Goal: Check status: Check status

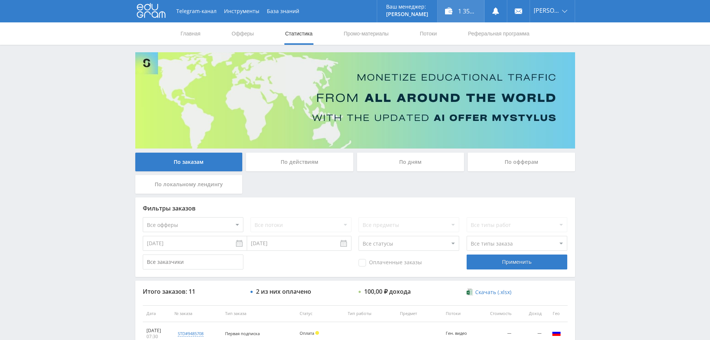
click at [466, 11] on div "1 357,00 ₽" at bounding box center [461, 11] width 47 height 22
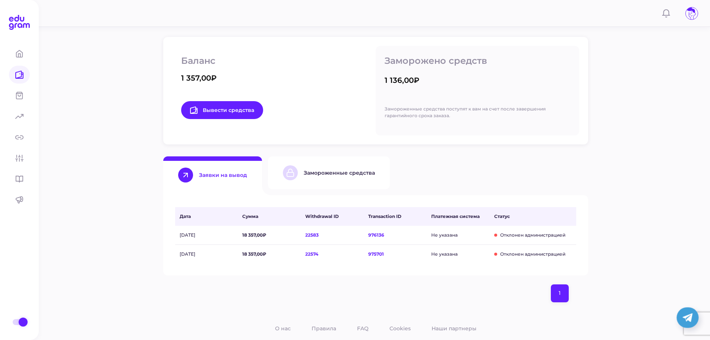
scroll to position [112, 0]
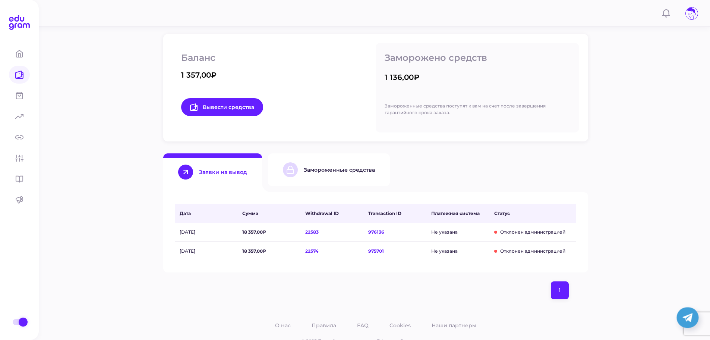
click at [346, 172] on div "Замороженные средства" at bounding box center [339, 169] width 71 height 7
